Goal: Task Accomplishment & Management: Manage account settings

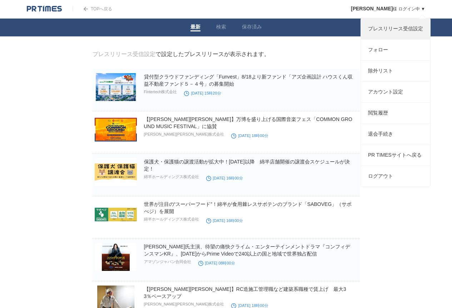
click at [388, 30] on link "プレスリリース受信設定" at bounding box center [395, 29] width 69 height 21
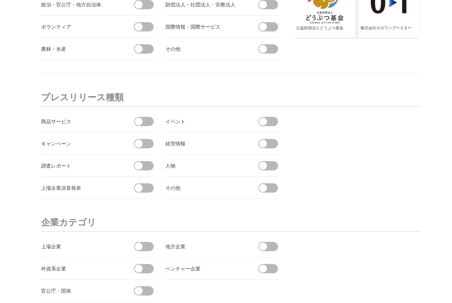
scroll to position [2683, 0]
